Goal: Information Seeking & Learning: Understand process/instructions

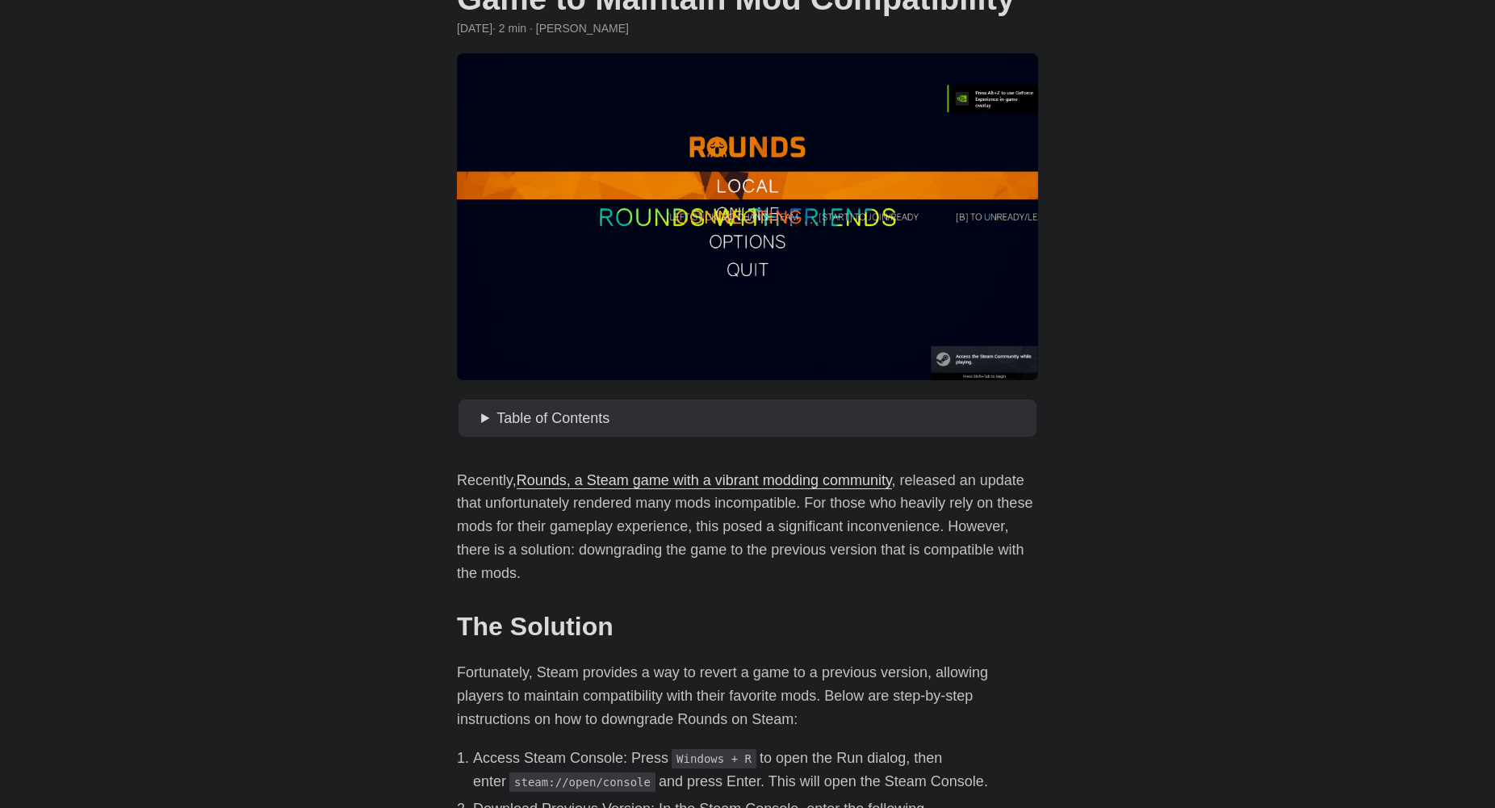
scroll to position [404, 0]
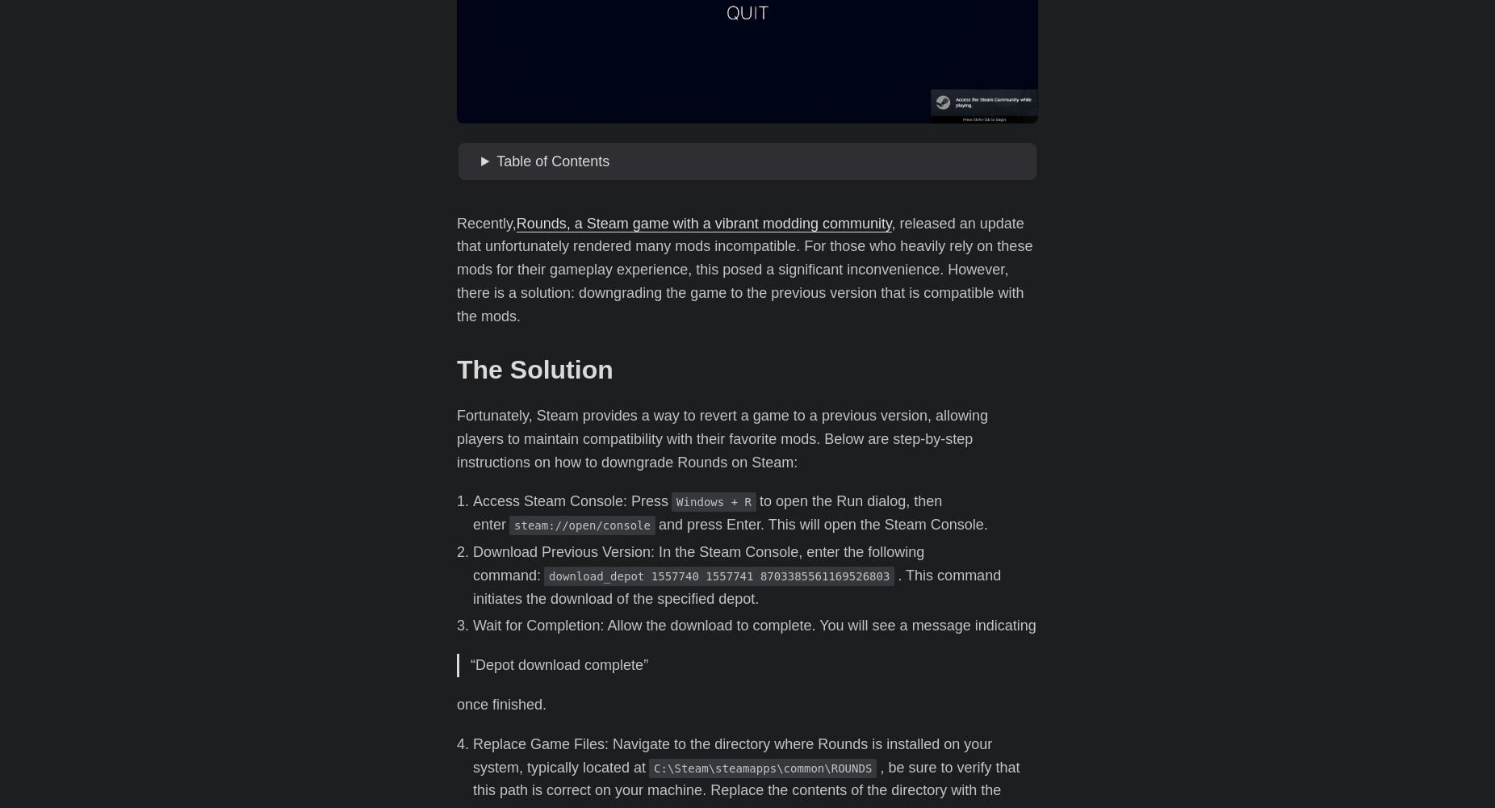
click at [758, 496] on li "Access Steam Console: Press Windows + R to open the Run dialog, then enter stea…" at bounding box center [755, 513] width 565 height 47
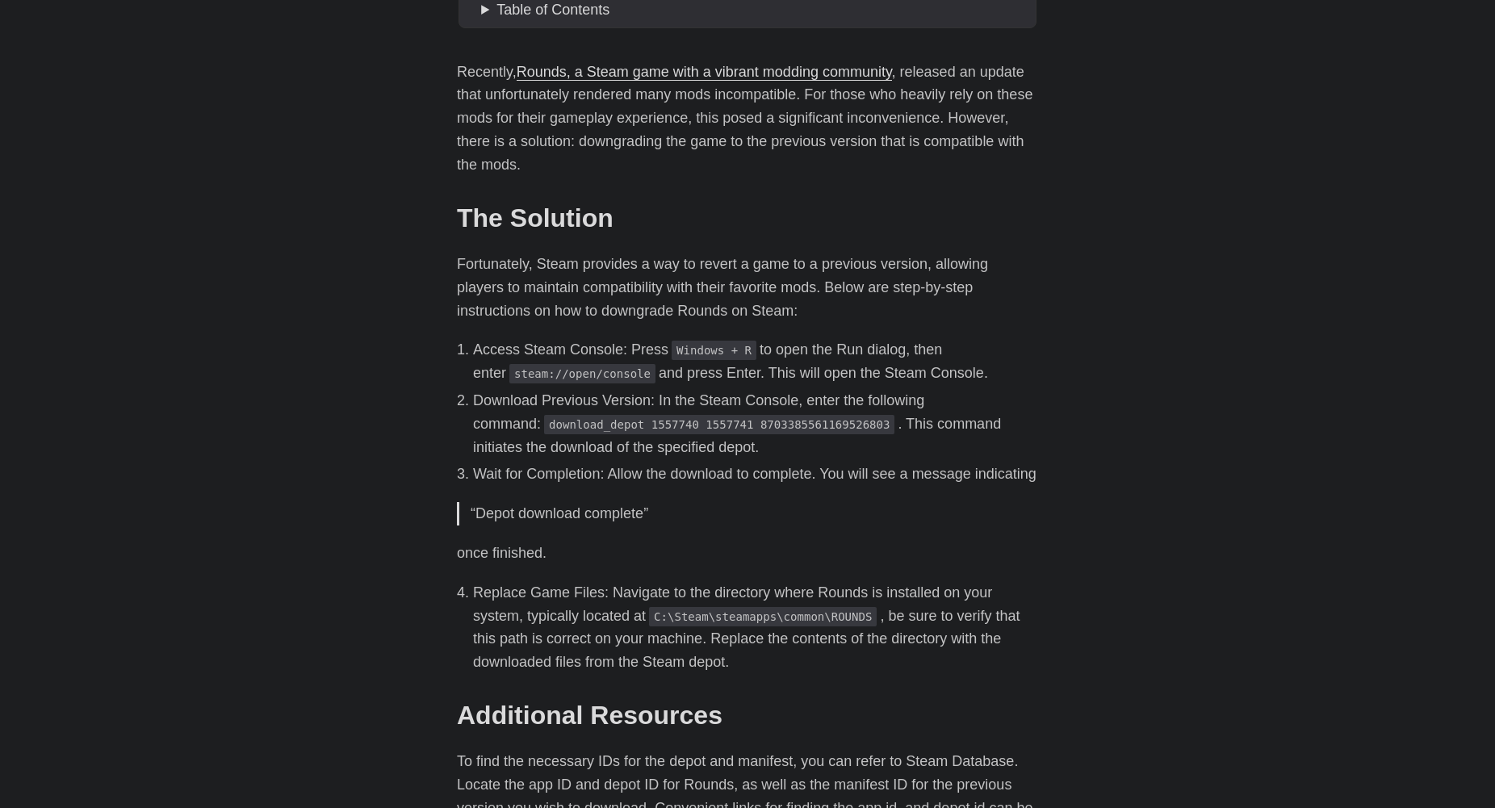
scroll to position [565, 0]
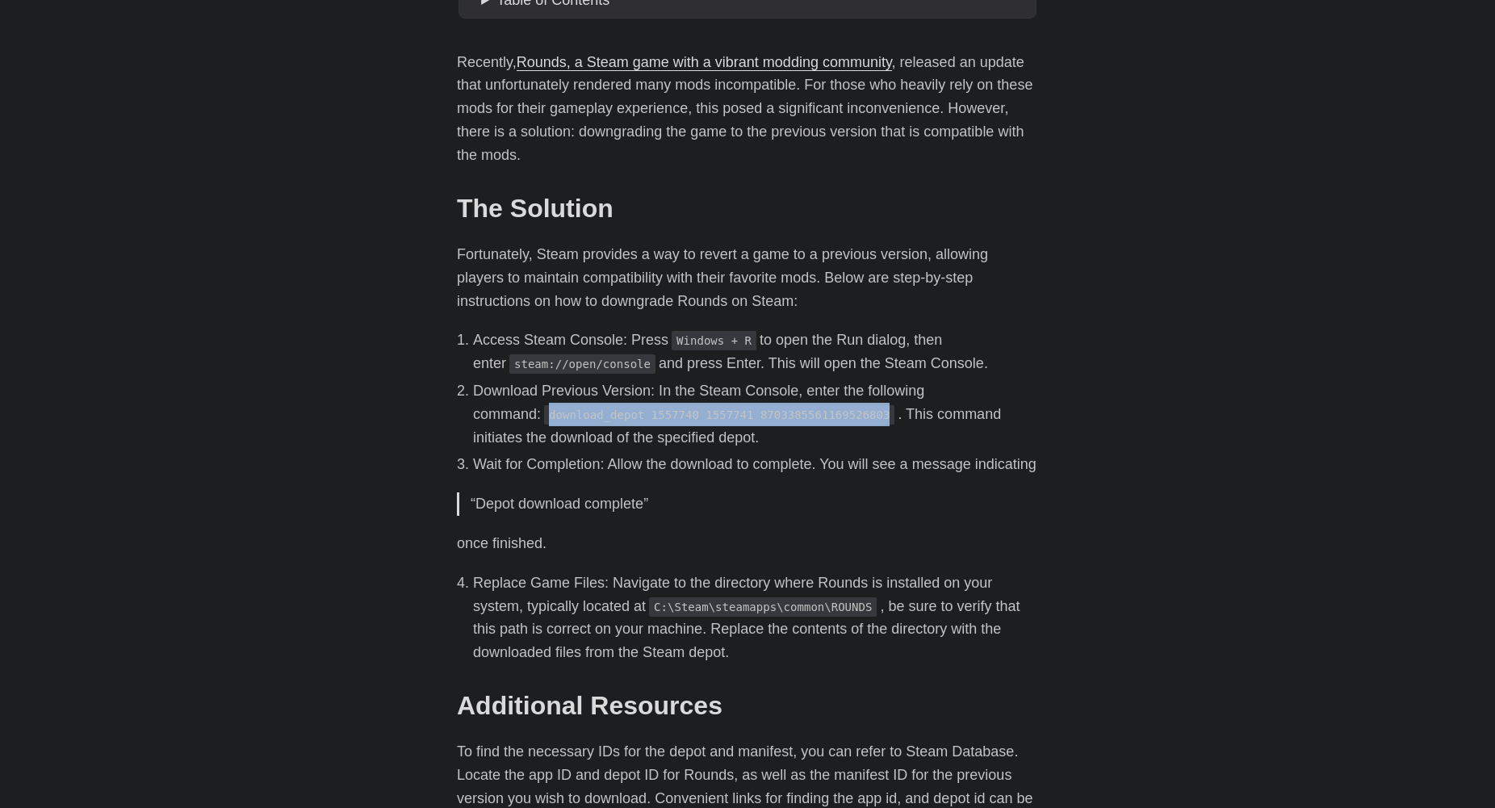
drag, startPoint x: 480, startPoint y: 412, endPoint x: 791, endPoint y: 417, distance: 310.8
click at [791, 417] on code "download_depot 1557740 1557741 8703385561169526803" at bounding box center [719, 414] width 350 height 19
copy code "download_depot 1557740 1557741 8703385561169526803"
drag, startPoint x: 894, startPoint y: 557, endPoint x: 877, endPoint y: 555, distance: 17.1
click at [894, 555] on p "once finished." at bounding box center [747, 543] width 581 height 23
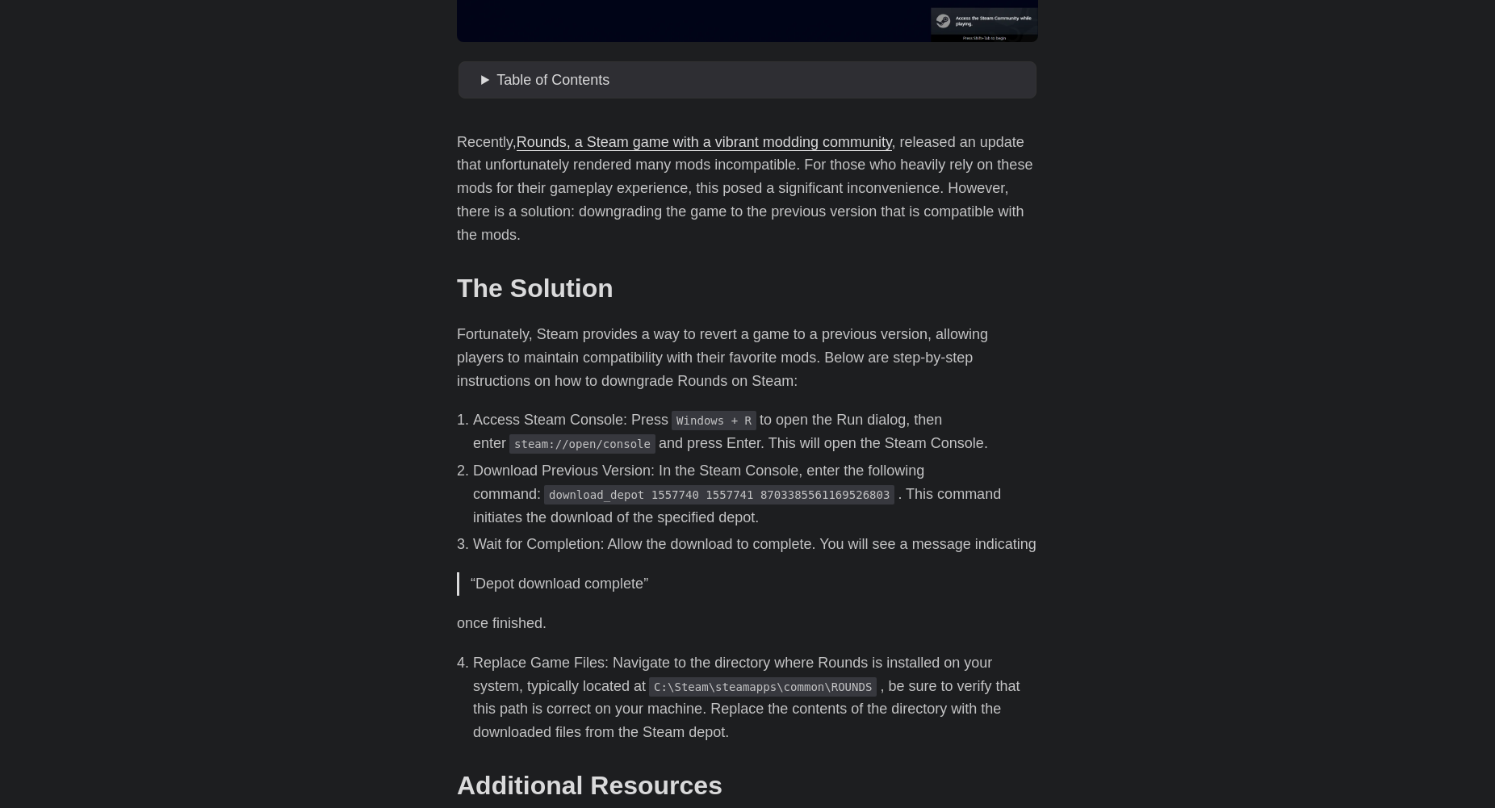
scroll to position [484, 0]
click at [1191, 655] on body "[PERSON_NAME] Home About Posts Tags Archive Resume" at bounding box center [747, 384] width 1495 height 1737
click at [257, 546] on body "[PERSON_NAME] Home About Posts Tags Archive Resume" at bounding box center [747, 384] width 1495 height 1737
click at [253, 652] on body "[PERSON_NAME] Home About Posts Tags Archive Resume" at bounding box center [747, 384] width 1495 height 1737
drag, startPoint x: 477, startPoint y: 546, endPoint x: 743, endPoint y: 546, distance: 265.6
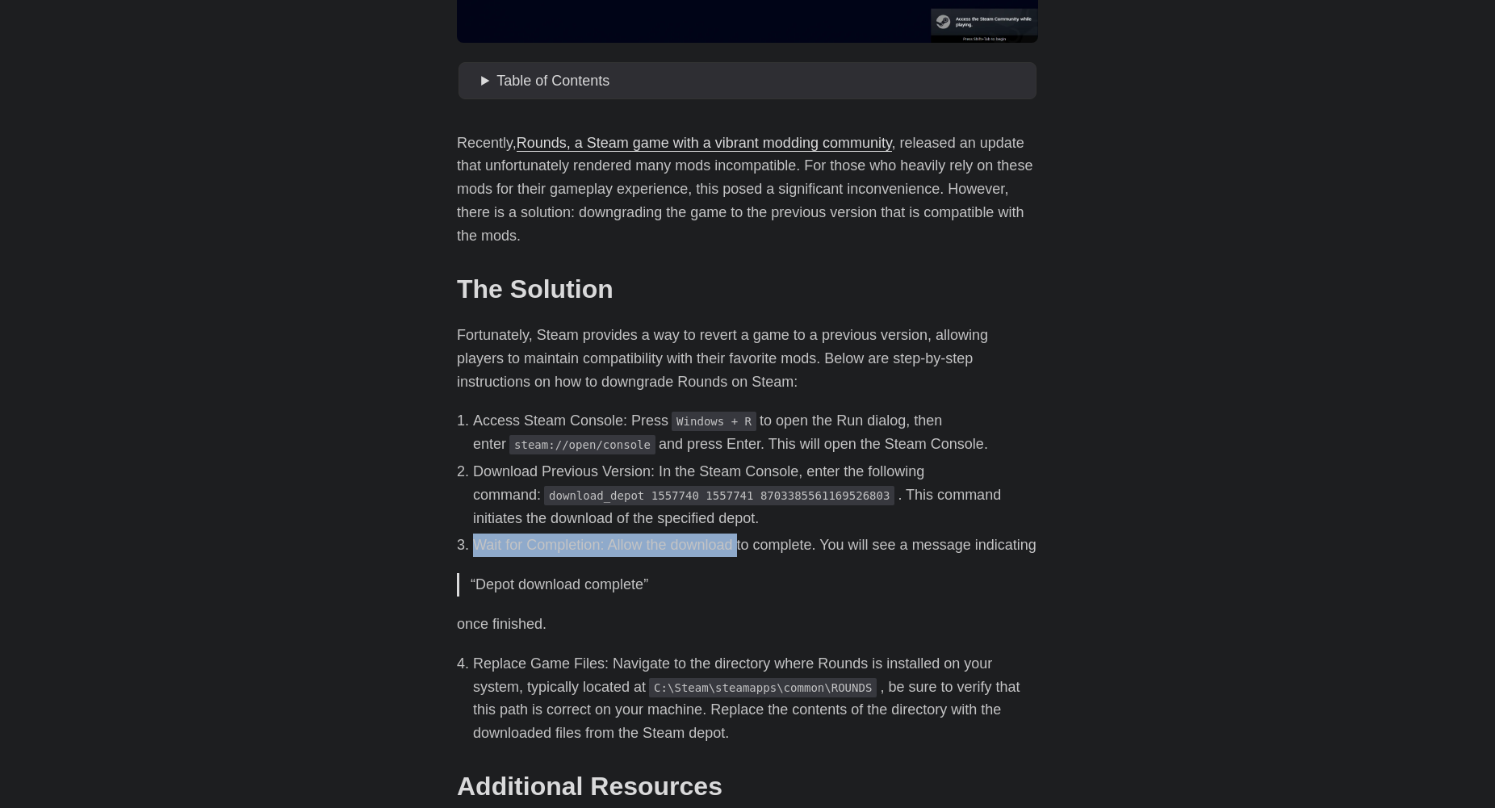
click at [743, 546] on li "Wait for Completion: Allow the download to complete. You will see a message ind…" at bounding box center [755, 545] width 565 height 23
click at [737, 546] on li "Wait for Completion: Allow the download to complete. You will see a message ind…" at bounding box center [755, 545] width 565 height 23
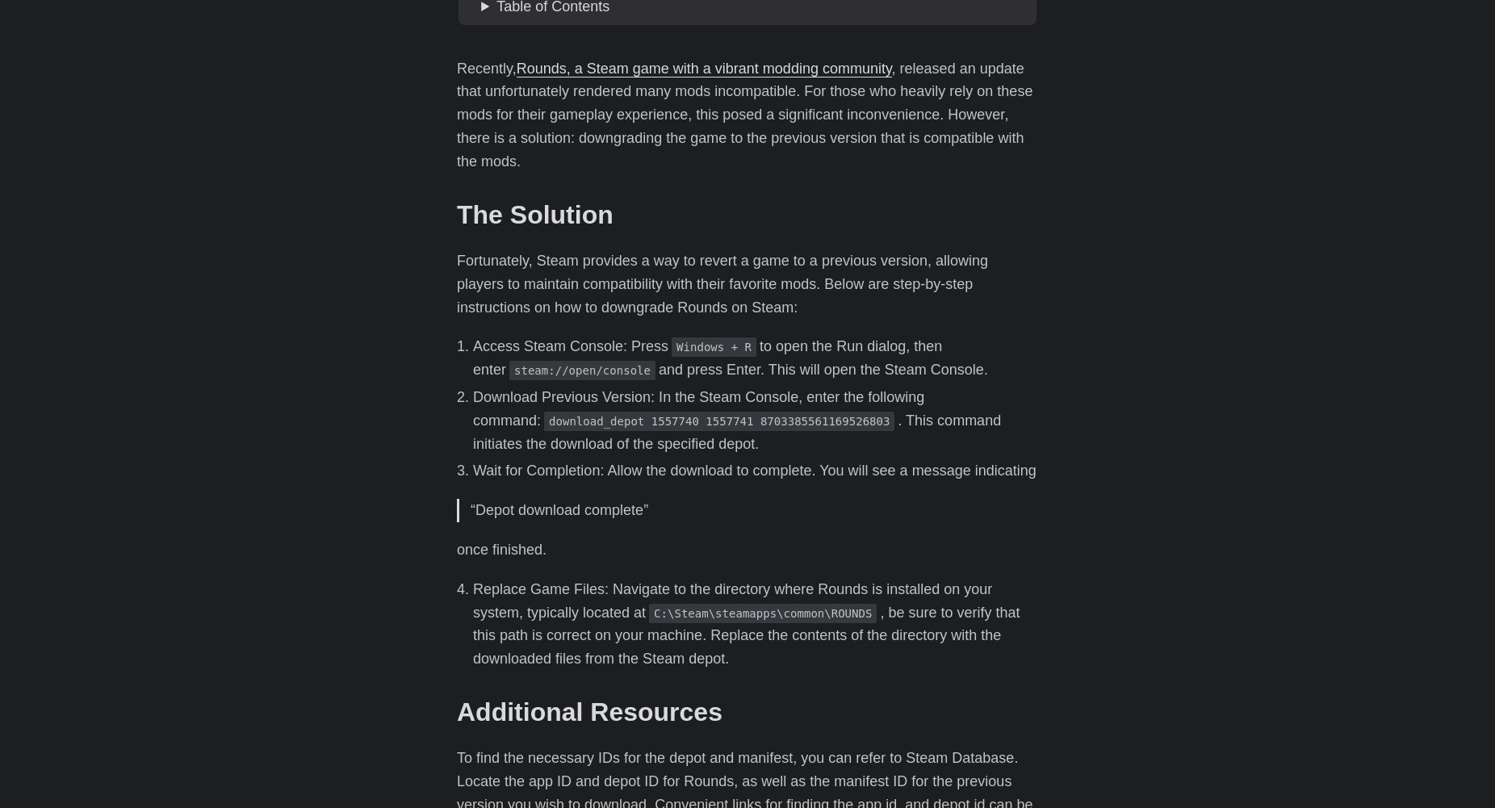
scroll to position [565, 0]
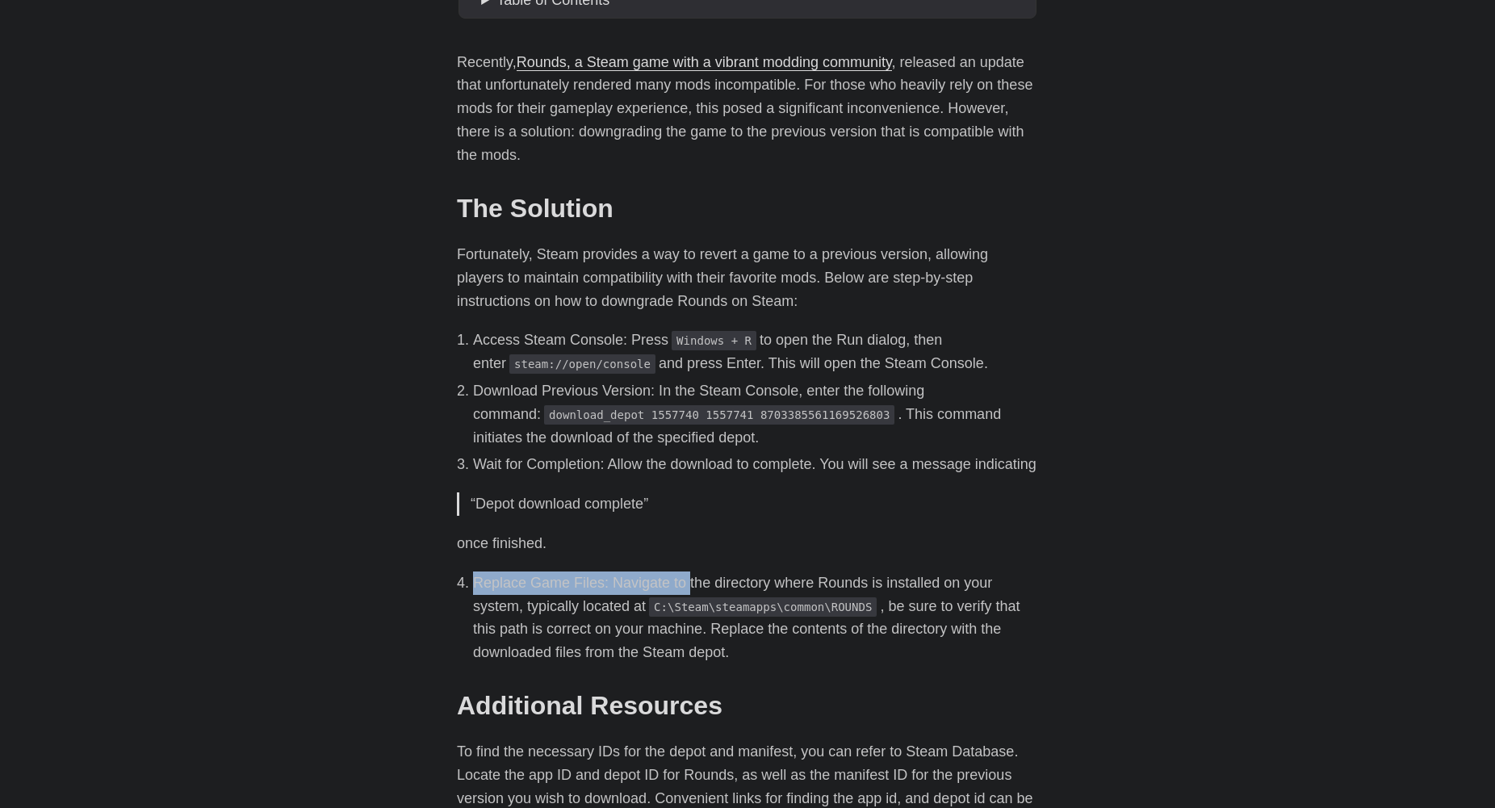
drag, startPoint x: 475, startPoint y: 604, endPoint x: 683, endPoint y: 612, distance: 207.6
click at [683, 612] on li "Replace Game Files: Navigate to the directory where Rounds is installed on your…" at bounding box center [755, 617] width 565 height 93
click at [704, 608] on li "Replace Game Files: Navigate to the directory where Rounds is installed on your…" at bounding box center [755, 617] width 565 height 93
click at [1344, 345] on body "[PERSON_NAME] Home About Posts Tags Archive Resume" at bounding box center [747, 303] width 1495 height 1737
click at [790, 99] on p "Recently, Rounds, a Steam game with a vibrant modding community , released an u…" at bounding box center [747, 109] width 581 height 116
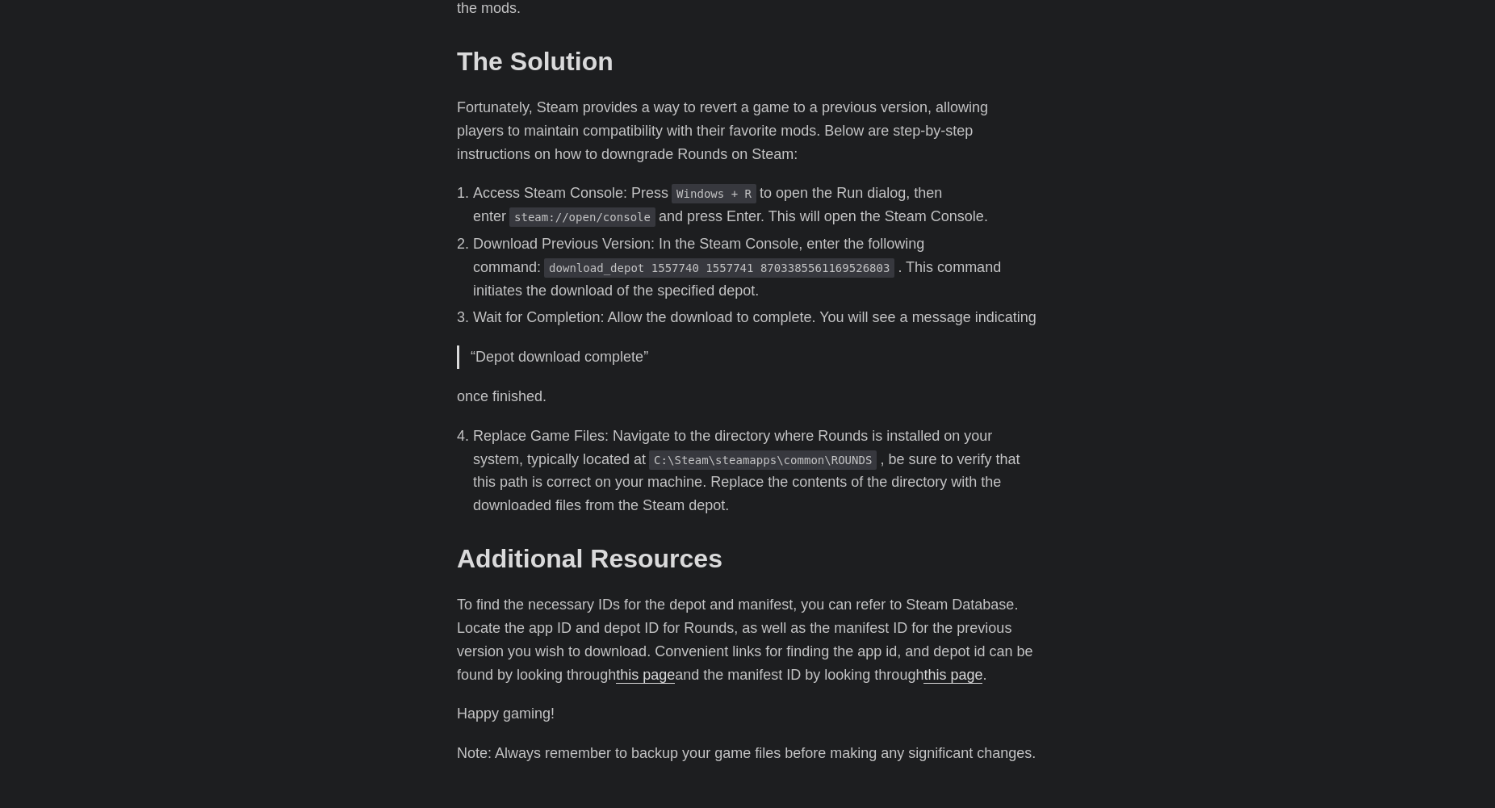
scroll to position [726, 0]
